Goal: Task Accomplishment & Management: Manage account settings

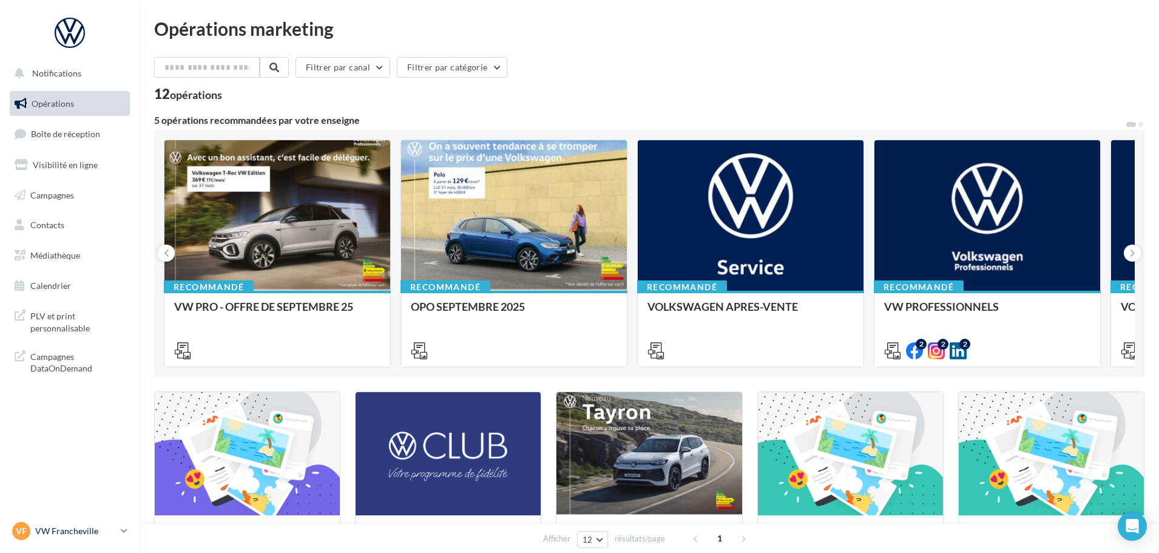
click at [93, 532] on p "VW Francheville" at bounding box center [75, 531] width 81 height 12
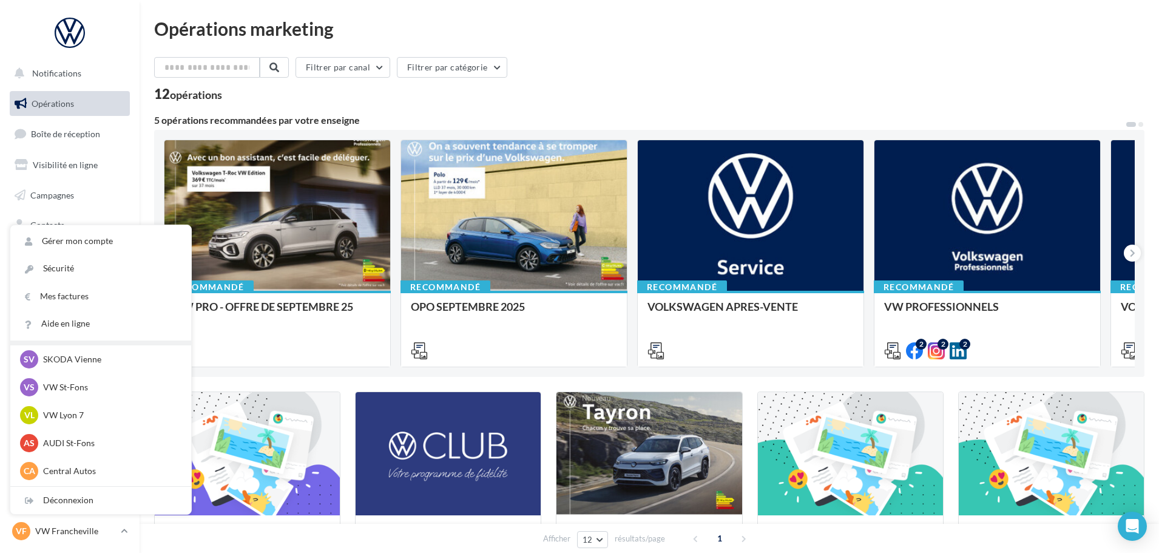
scroll to position [121, 0]
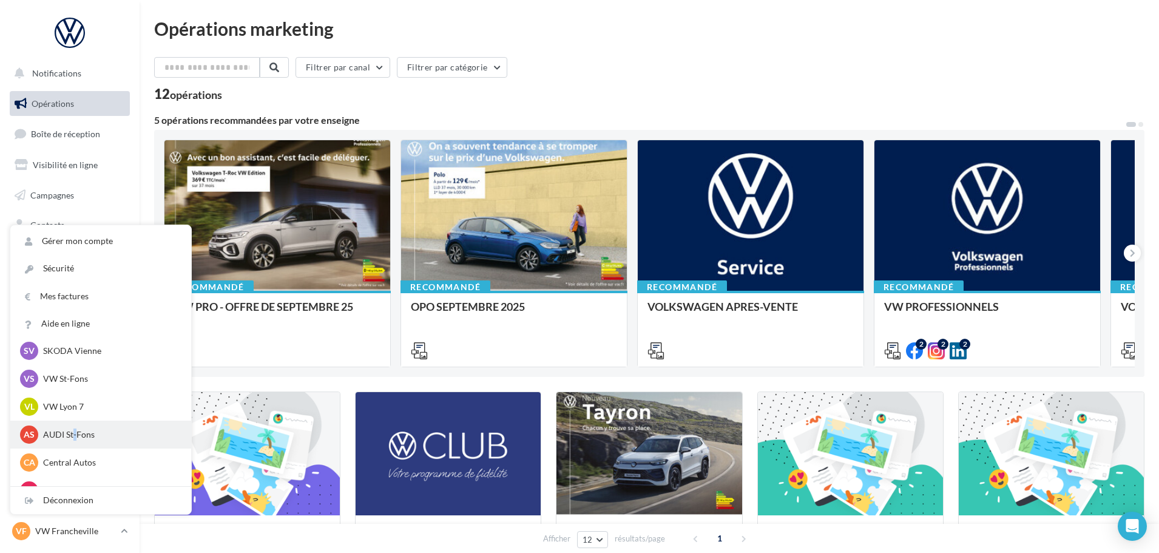
click at [75, 437] on p "AUDI St-Fons" at bounding box center [109, 434] width 133 height 12
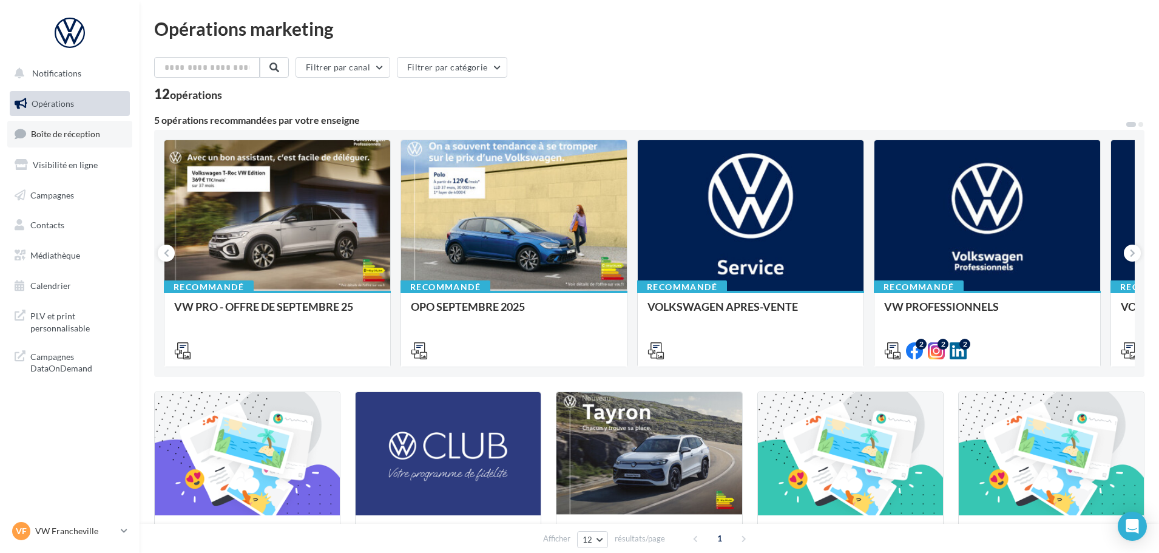
click at [78, 133] on span "Boîte de réception" at bounding box center [65, 134] width 69 height 10
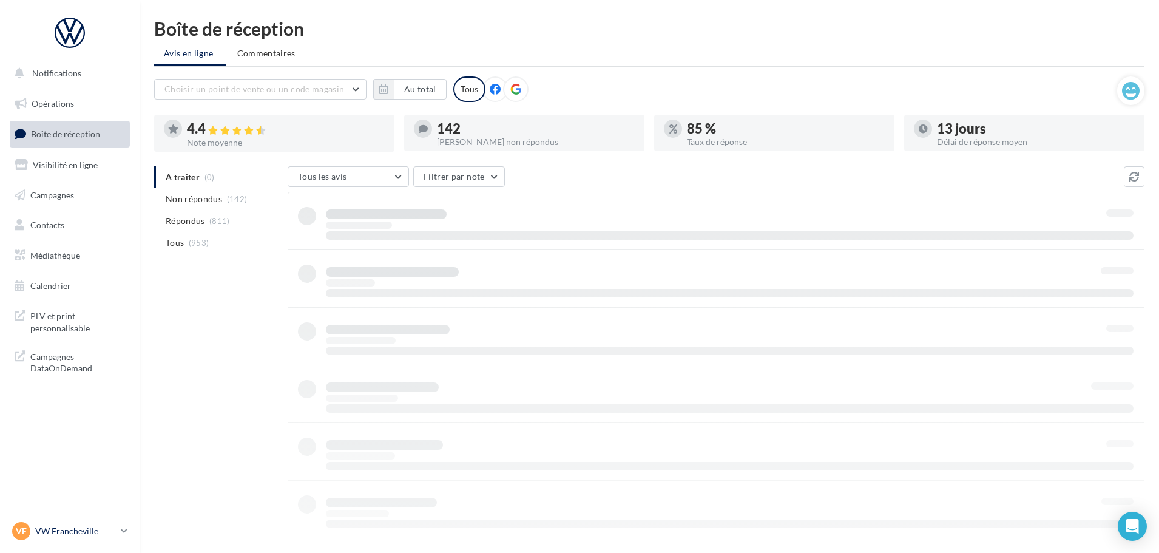
click at [81, 538] on div "VF VW Francheville vw-fra-gru" at bounding box center [64, 531] width 104 height 18
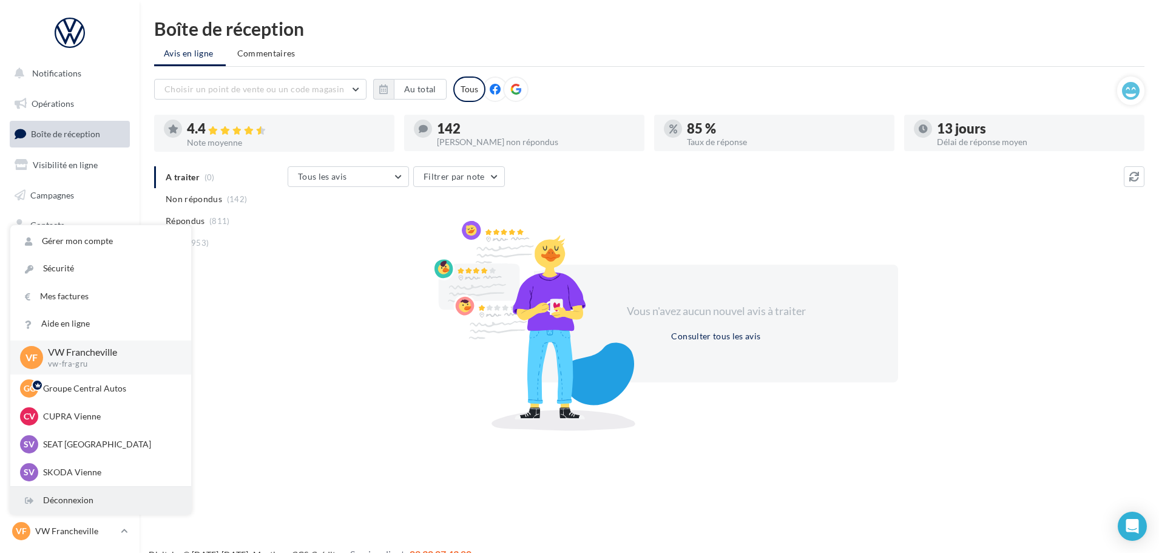
click at [121, 505] on div "Déconnexion" at bounding box center [100, 500] width 181 height 27
